Goal: Transaction & Acquisition: Purchase product/service

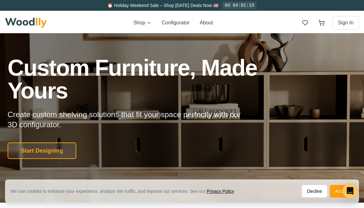
scroll to position [23, 0]
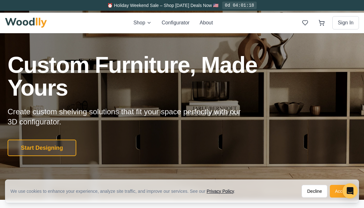
click at [329, 186] on button "Accept" at bounding box center [341, 191] width 24 height 13
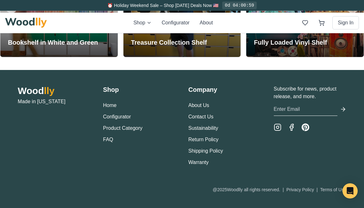
scroll to position [1459, 0]
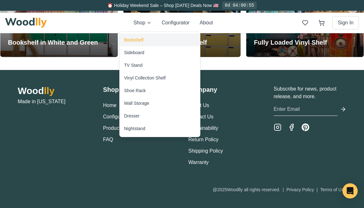
click at [136, 41] on div "Bookshelf" at bounding box center [133, 40] width 19 height 6
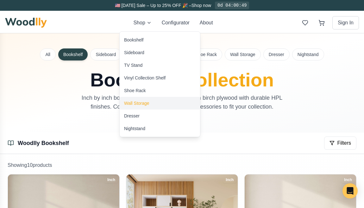
click at [136, 106] on div "Wall Storage" at bounding box center [136, 103] width 25 height 6
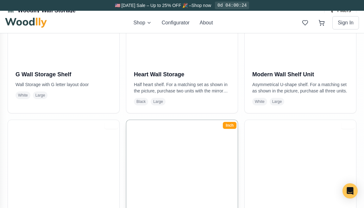
scroll to position [220, 0]
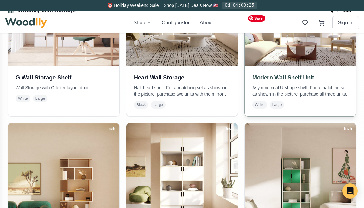
click at [272, 68] on img at bounding box center [300, 9] width 117 height 117
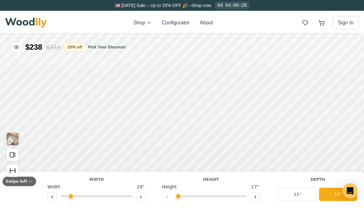
type input "63"
type input "3"
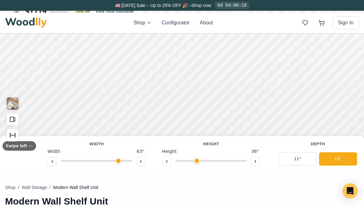
scroll to position [33, 0]
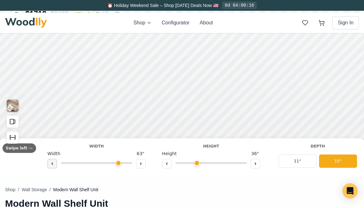
click at [51, 161] on button at bounding box center [51, 163] width 9 height 9
type input "62"
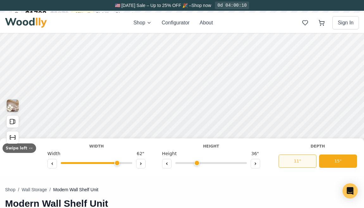
click at [287, 159] on button "11"" at bounding box center [297, 160] width 38 height 13
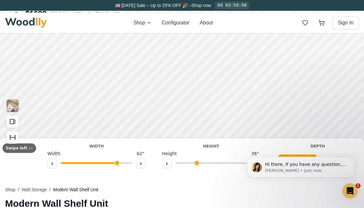
scroll to position [0, 0]
